Goal: Communication & Community: Answer question/provide support

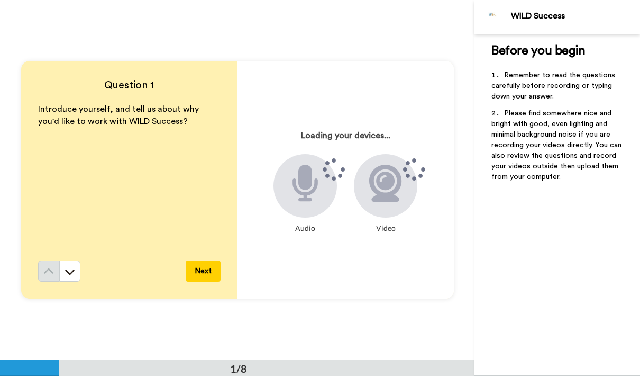
scroll to position [24, 0]
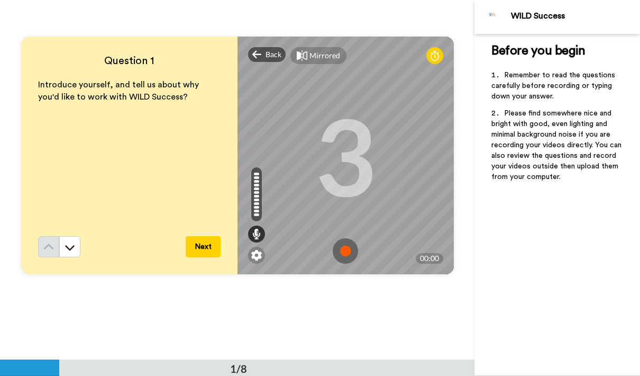
click at [332, 59] on div "Mirrored" at bounding box center [324, 55] width 31 height 11
click at [320, 52] on div "Mirror" at bounding box center [320, 55] width 23 height 11
click at [348, 246] on img at bounding box center [345, 250] width 25 height 25
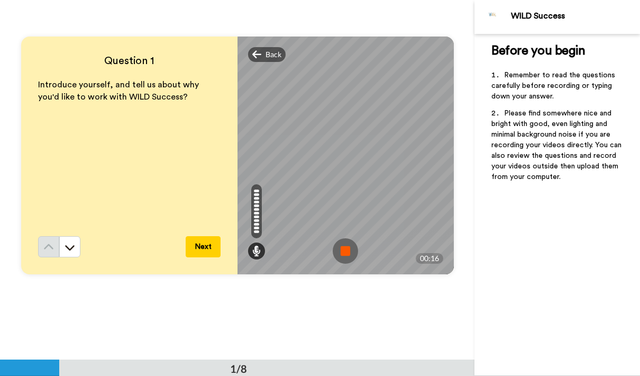
click at [352, 241] on img at bounding box center [345, 250] width 25 height 25
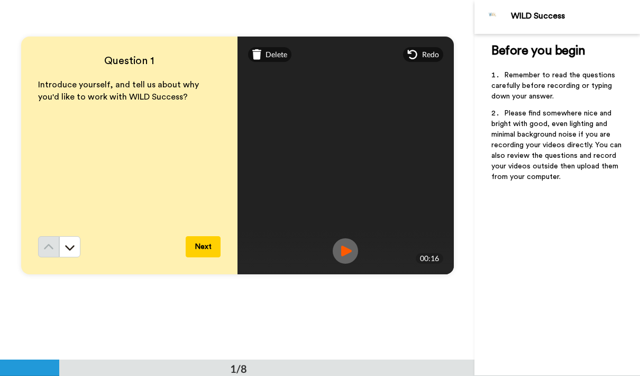
click at [352, 246] on img at bounding box center [345, 250] width 25 height 25
click at [276, 56] on span "Delete" at bounding box center [277, 54] width 22 height 11
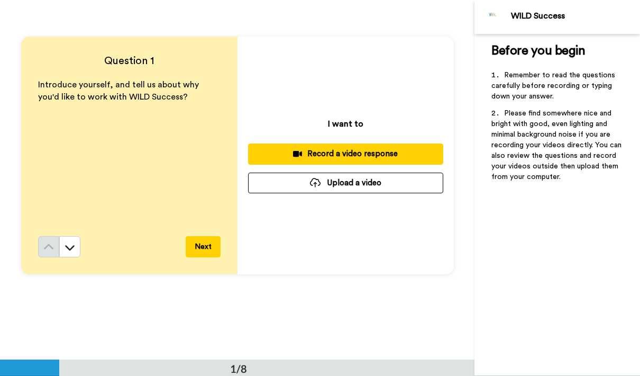
click at [368, 157] on div "Record a video response" at bounding box center [346, 153] width 178 height 11
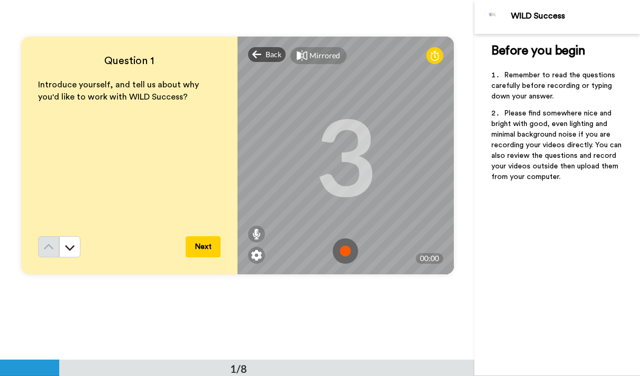
click at [253, 253] on img at bounding box center [256, 255] width 11 height 11
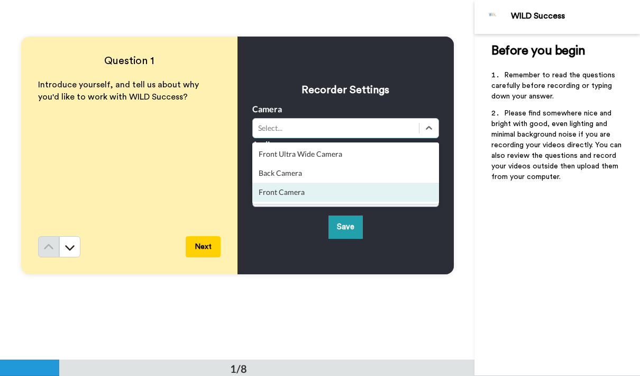
click at [380, 200] on div "Front Camera" at bounding box center [345, 191] width 187 height 19
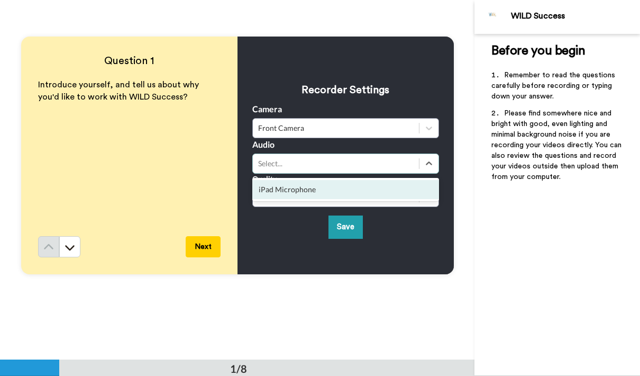
click at [411, 190] on div "iPad Microphone" at bounding box center [345, 189] width 187 height 19
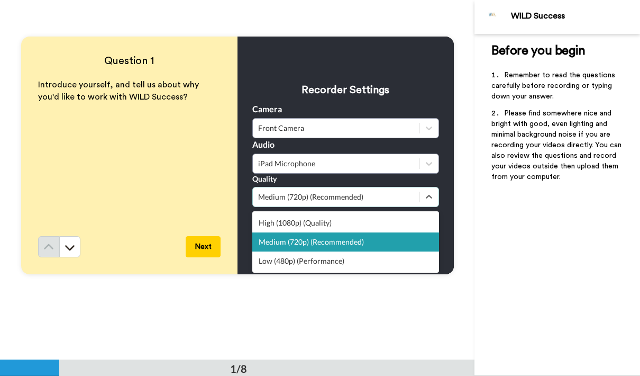
click at [400, 225] on div "High (1080p) (Quality)" at bounding box center [345, 222] width 187 height 19
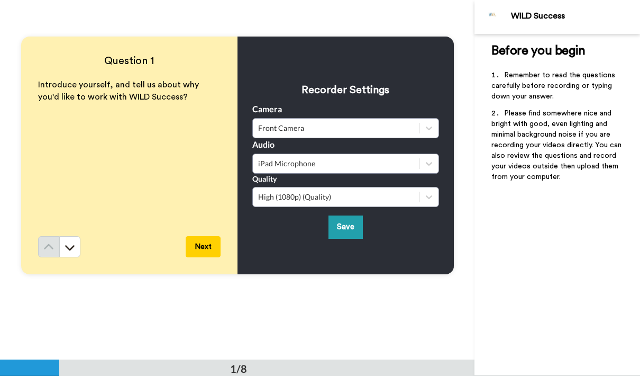
click at [357, 228] on button "Save" at bounding box center [345, 226] width 34 height 23
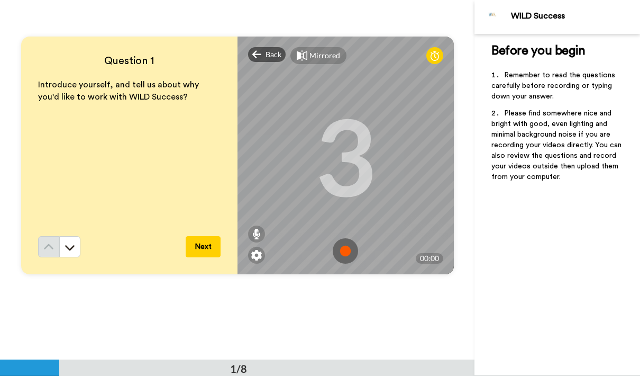
click at [328, 63] on div "Mirrored" at bounding box center [318, 55] width 56 height 17
click at [351, 262] on img at bounding box center [345, 250] width 25 height 25
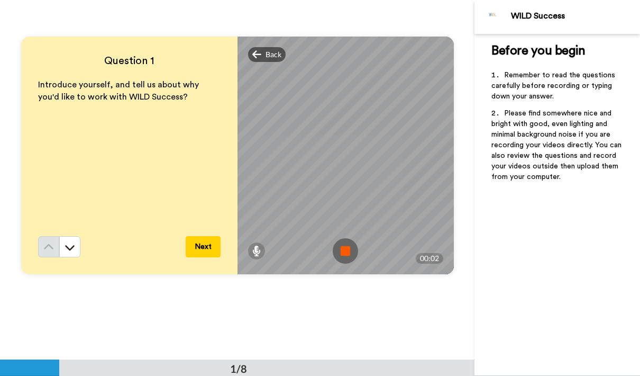
click at [355, 252] on img at bounding box center [345, 250] width 25 height 25
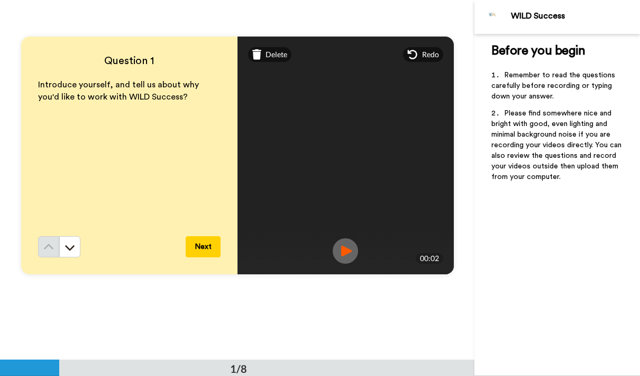
click at [342, 245] on img at bounding box center [345, 250] width 25 height 25
click at [271, 50] on span "Delete" at bounding box center [277, 54] width 22 height 11
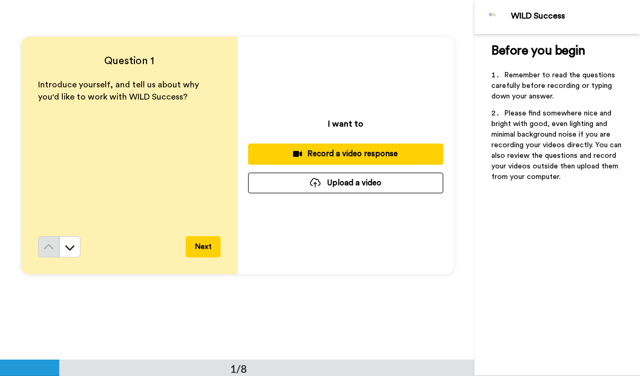
click at [418, 152] on div "Record a video response" at bounding box center [346, 153] width 178 height 11
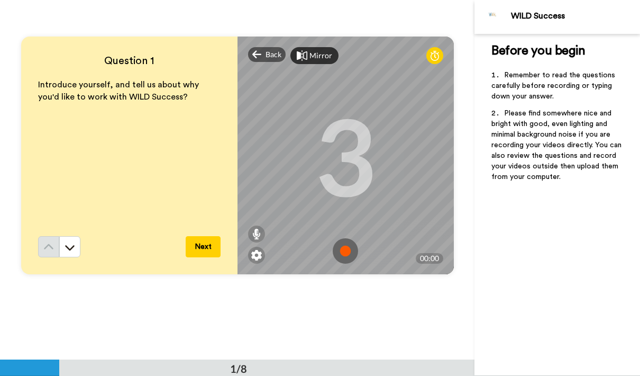
click at [328, 56] on div "Mirror" at bounding box center [320, 55] width 23 height 11
click at [343, 244] on img at bounding box center [345, 250] width 25 height 25
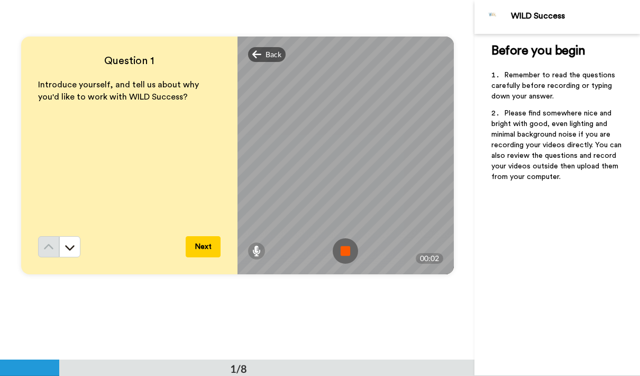
click at [344, 246] on img at bounding box center [345, 250] width 25 height 25
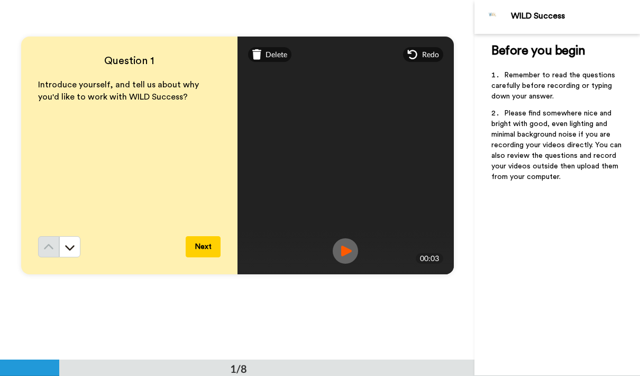
click at [263, 52] on div "Delete" at bounding box center [270, 54] width 44 height 15
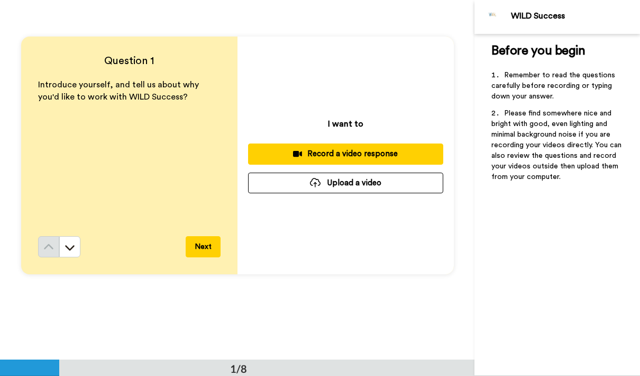
click at [364, 151] on div "Record a video response" at bounding box center [346, 153] width 178 height 11
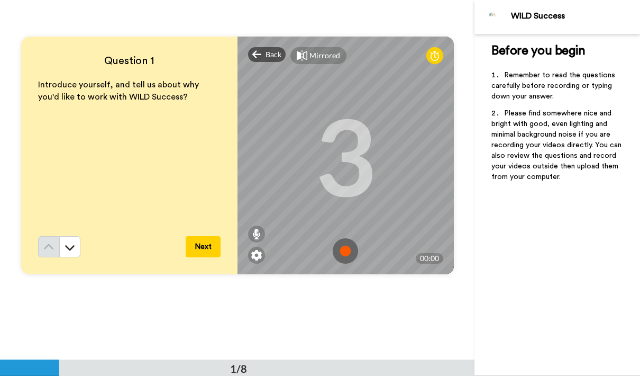
click at [345, 243] on img at bounding box center [345, 250] width 25 height 25
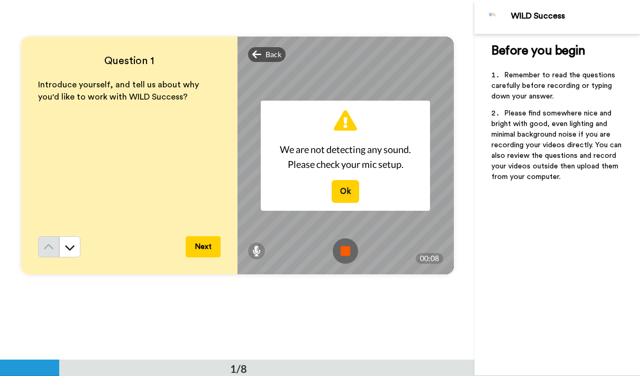
click at [346, 195] on button "Ok" at bounding box center [346, 191] width 28 height 23
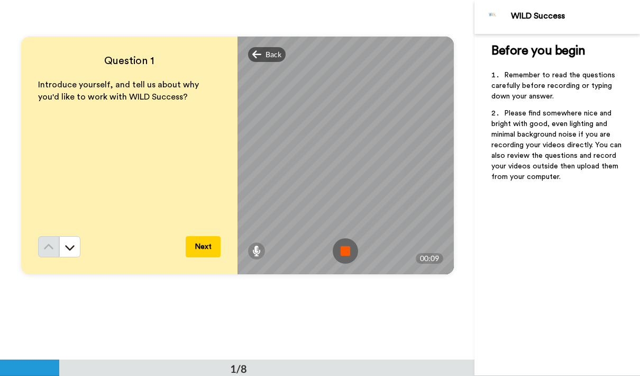
click at [259, 246] on icon at bounding box center [256, 250] width 8 height 11
click at [256, 212] on div at bounding box center [256, 213] width 5 height 3
click at [347, 245] on img at bounding box center [345, 250] width 25 height 25
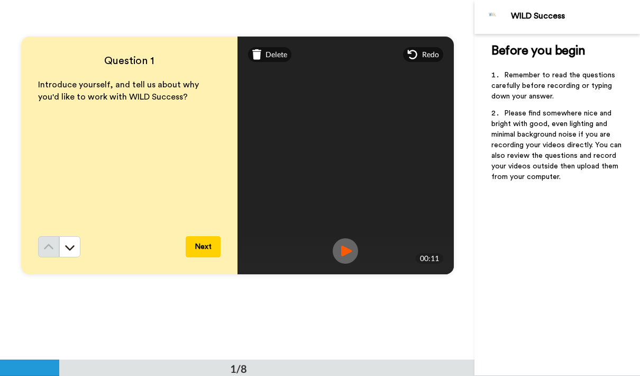
click at [285, 57] on span "Delete" at bounding box center [277, 54] width 22 height 11
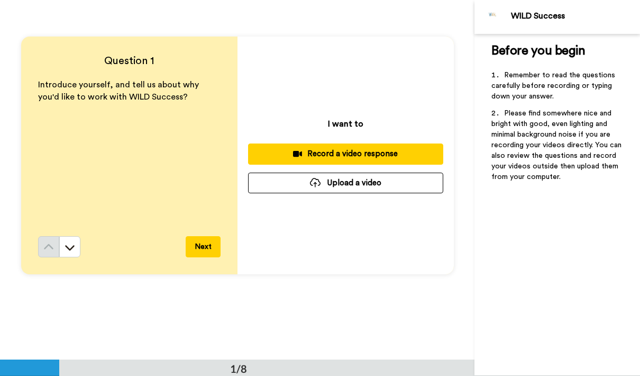
click at [379, 150] on div "Record a video response" at bounding box center [346, 153] width 178 height 11
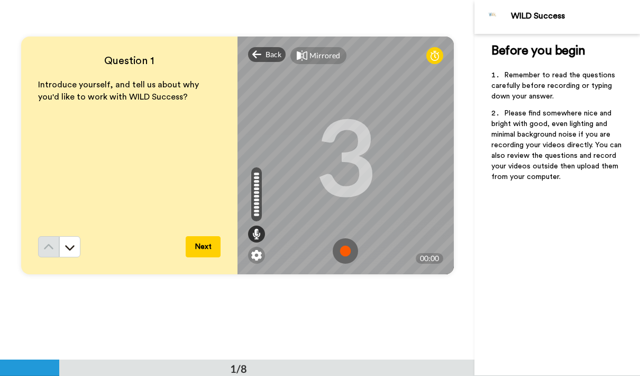
click at [351, 252] on img at bounding box center [345, 250] width 25 height 25
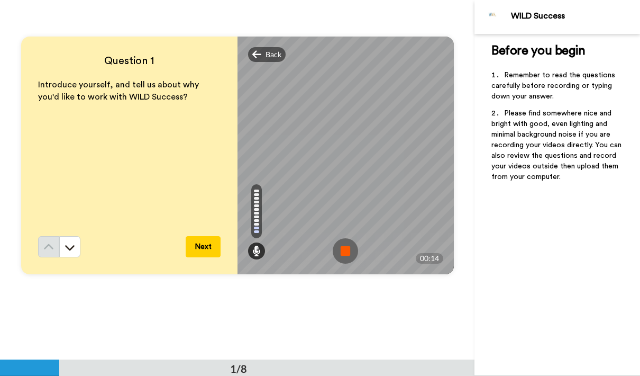
click at [350, 244] on img at bounding box center [345, 250] width 25 height 25
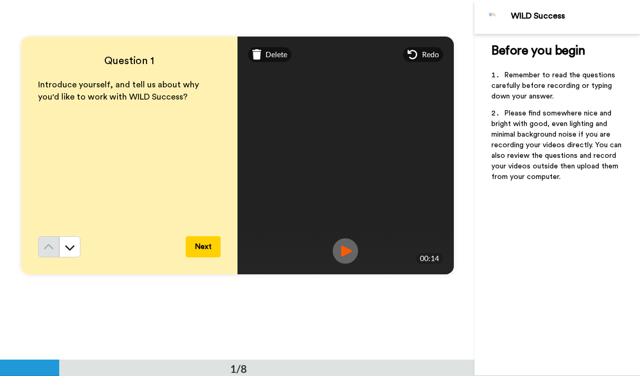
click at [262, 49] on div "Delete" at bounding box center [270, 54] width 44 height 15
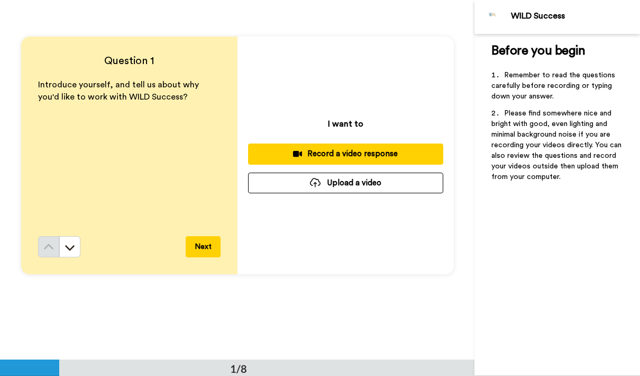
click at [379, 148] on div "Record a video response" at bounding box center [346, 153] width 178 height 11
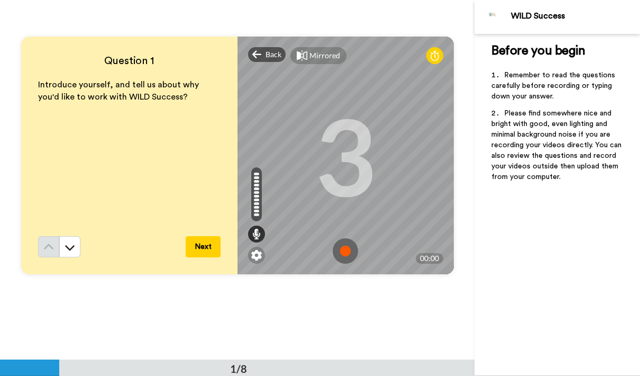
click at [349, 246] on img at bounding box center [345, 250] width 25 height 25
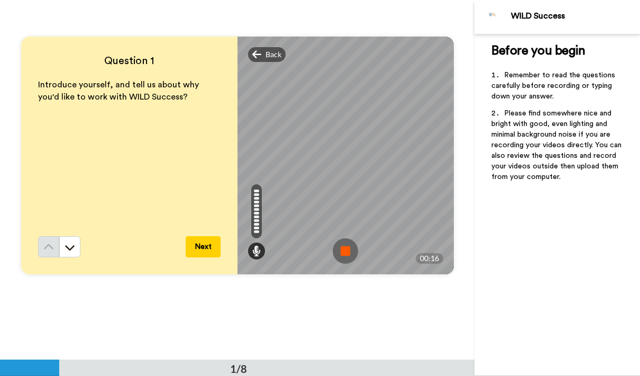
click at [346, 255] on img at bounding box center [345, 250] width 25 height 25
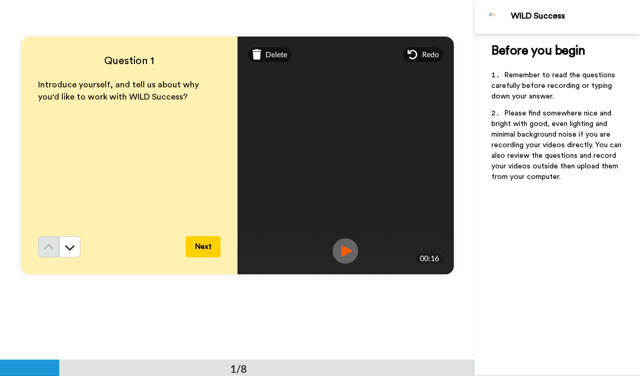
click at [277, 59] on span "Delete" at bounding box center [277, 54] width 22 height 11
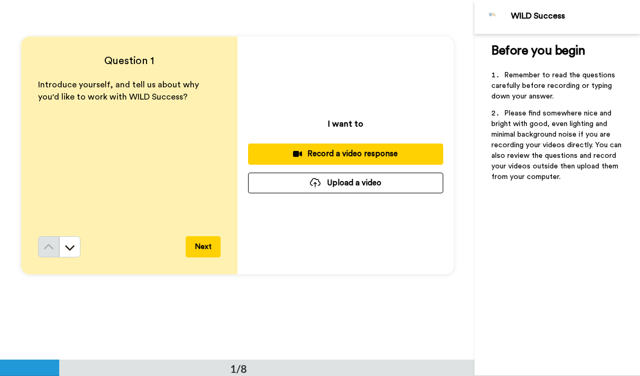
click at [357, 154] on div "Record a video response" at bounding box center [346, 153] width 178 height 11
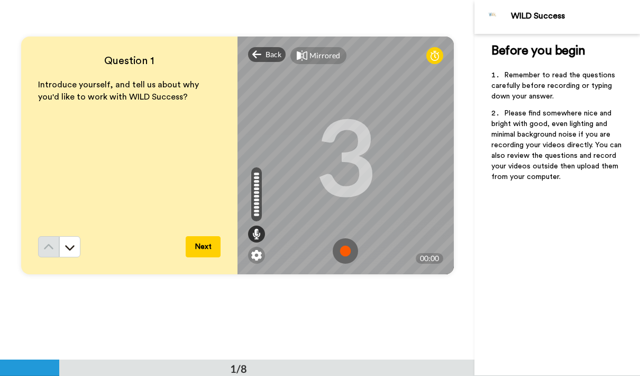
click at [347, 244] on img at bounding box center [345, 250] width 25 height 25
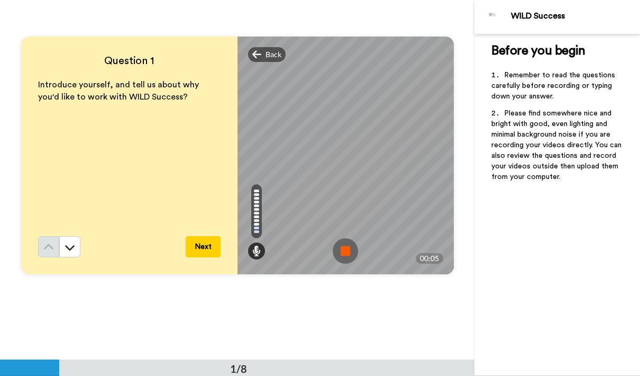
click at [353, 250] on img at bounding box center [345, 250] width 25 height 25
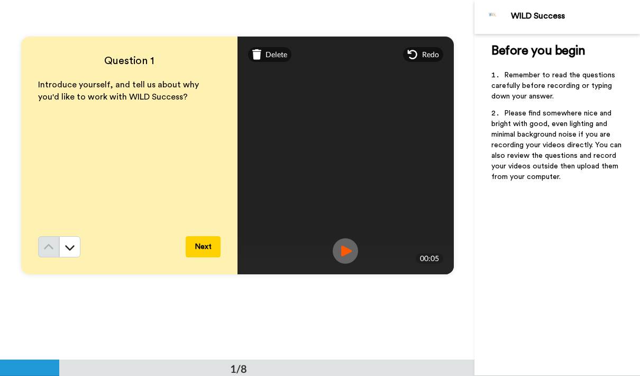
click at [277, 60] on div "Delete" at bounding box center [270, 54] width 44 height 15
